Goal: Task Accomplishment & Management: Use online tool/utility

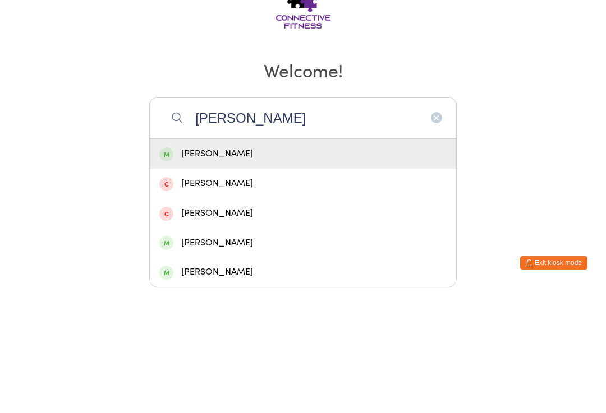
type input "Venessa"
click at [199, 272] on div "Venessa Williams" at bounding box center [302, 279] width 287 height 15
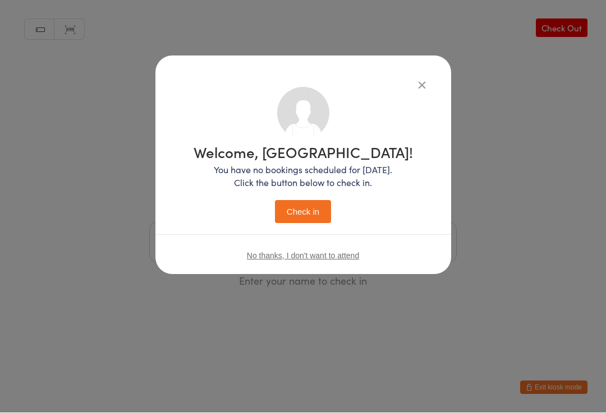
click at [283, 207] on button "Check in" at bounding box center [303, 212] width 56 height 23
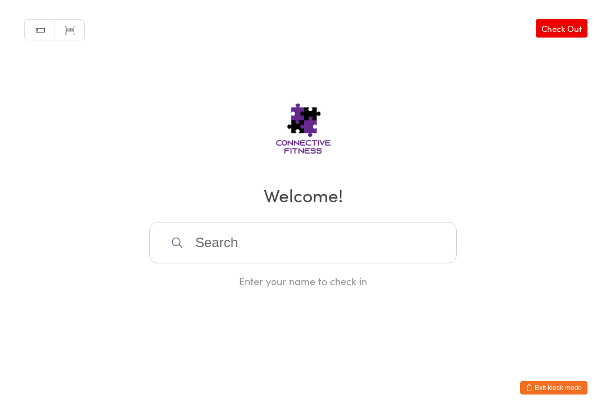
click at [220, 241] on input "search" at bounding box center [302, 243] width 307 height 42
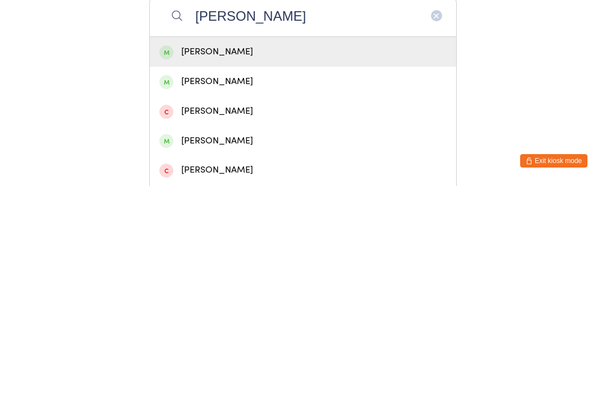
type input "Sharon"
click at [233, 301] on div "Sharon Atkins" at bounding box center [302, 308] width 287 height 15
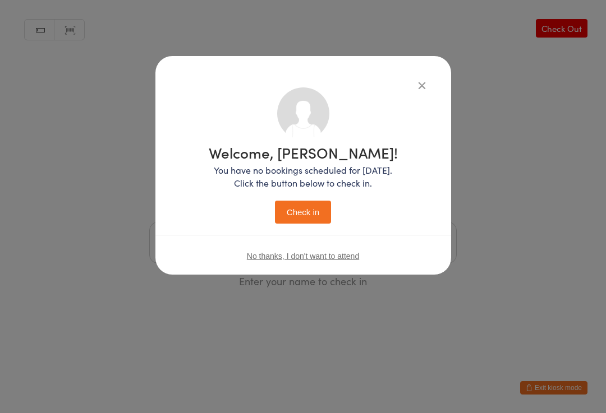
click at [306, 207] on button "Check in" at bounding box center [303, 212] width 56 height 23
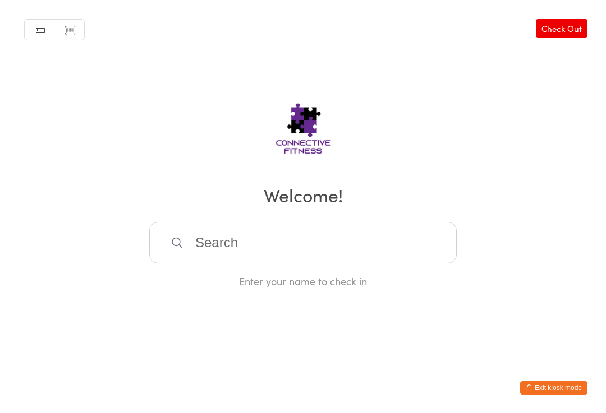
click at [187, 254] on input "search" at bounding box center [302, 243] width 307 height 42
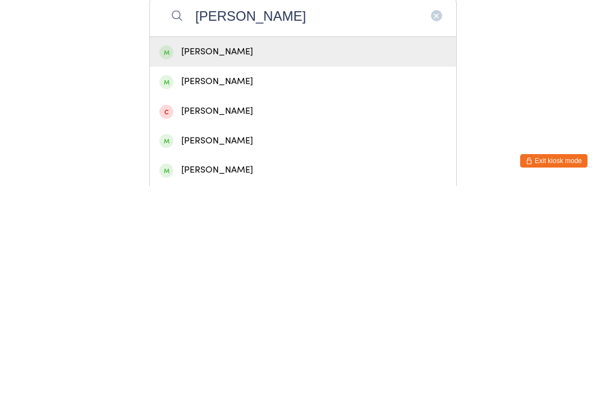
type input "Jessica m"
click at [248, 272] on div "Jessica Mawson" at bounding box center [302, 279] width 287 height 15
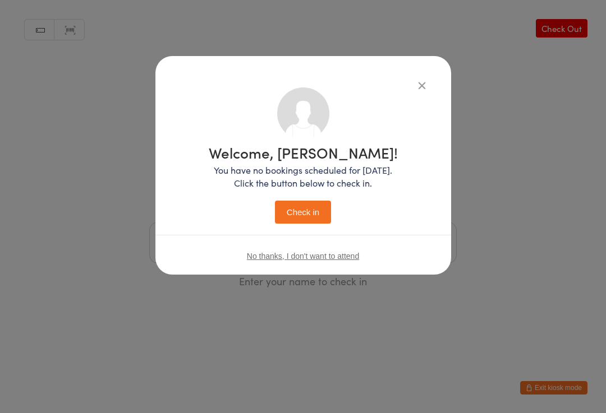
click at [309, 211] on button "Check in" at bounding box center [303, 212] width 56 height 23
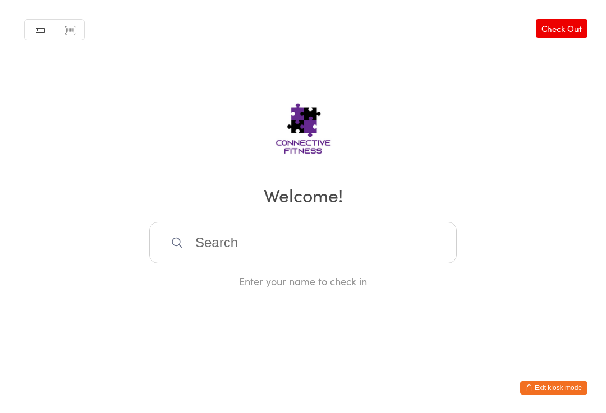
click at [209, 238] on input "search" at bounding box center [302, 243] width 307 height 42
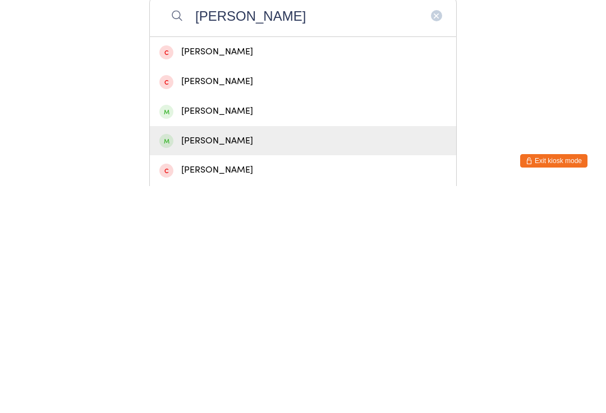
type input "Lee"
click at [269, 361] on div "Lee Callingham" at bounding box center [302, 368] width 287 height 15
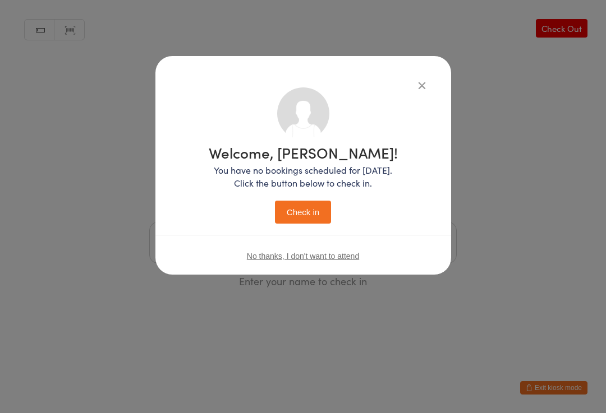
click at [309, 195] on div "Welcome, Lee! You have no bookings scheduled for today. Click the button below …" at bounding box center [303, 184] width 189 height 79
click at [315, 197] on div "Welcome, Lee! You have no bookings scheduled for today. Click the button below …" at bounding box center [303, 184] width 189 height 79
click at [320, 216] on button "Check in" at bounding box center [303, 212] width 56 height 23
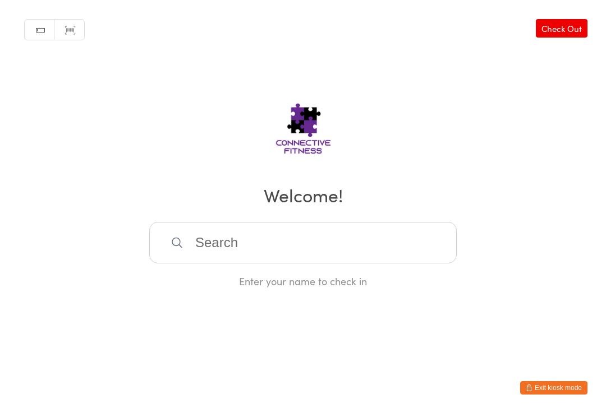
click at [286, 252] on input "search" at bounding box center [302, 243] width 307 height 42
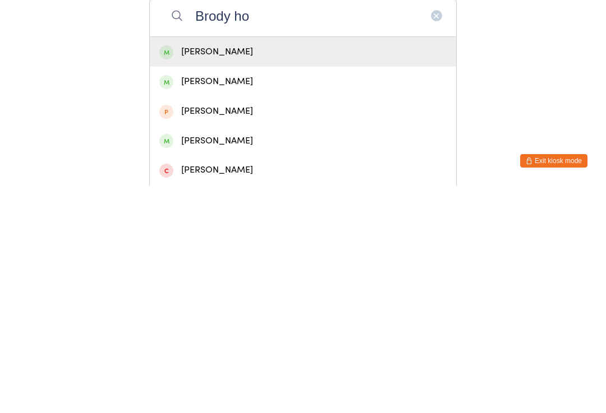
type input "Brody ho"
click at [245, 272] on div "Brody Howle" at bounding box center [302, 279] width 287 height 15
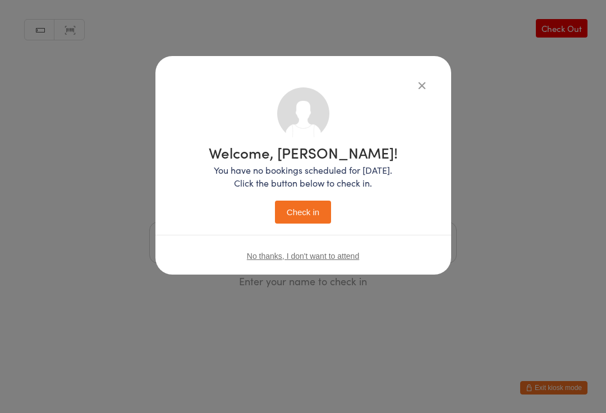
click at [298, 209] on button "Check in" at bounding box center [303, 212] width 56 height 23
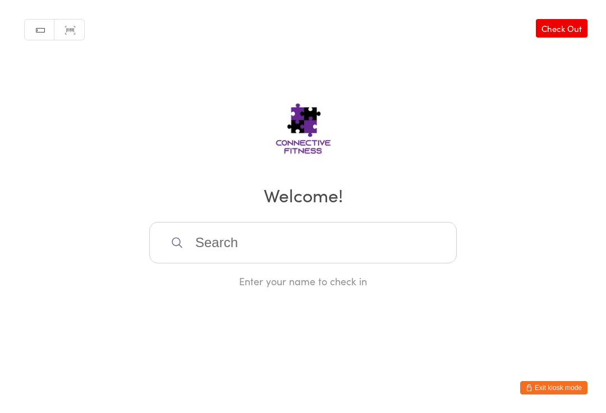
click at [318, 251] on input "search" at bounding box center [302, 243] width 307 height 42
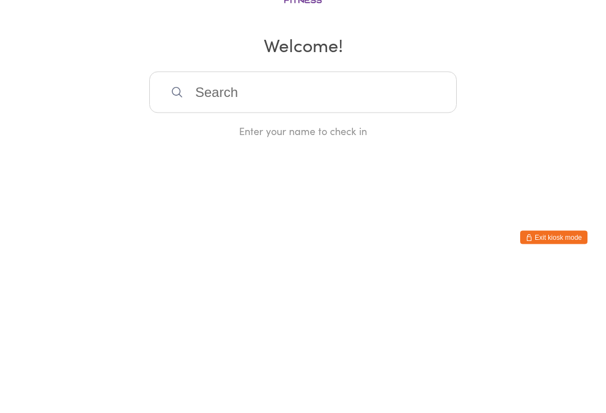
click at [449, 222] on input "search" at bounding box center [302, 243] width 307 height 42
